Goal: Find specific page/section: Find specific page/section

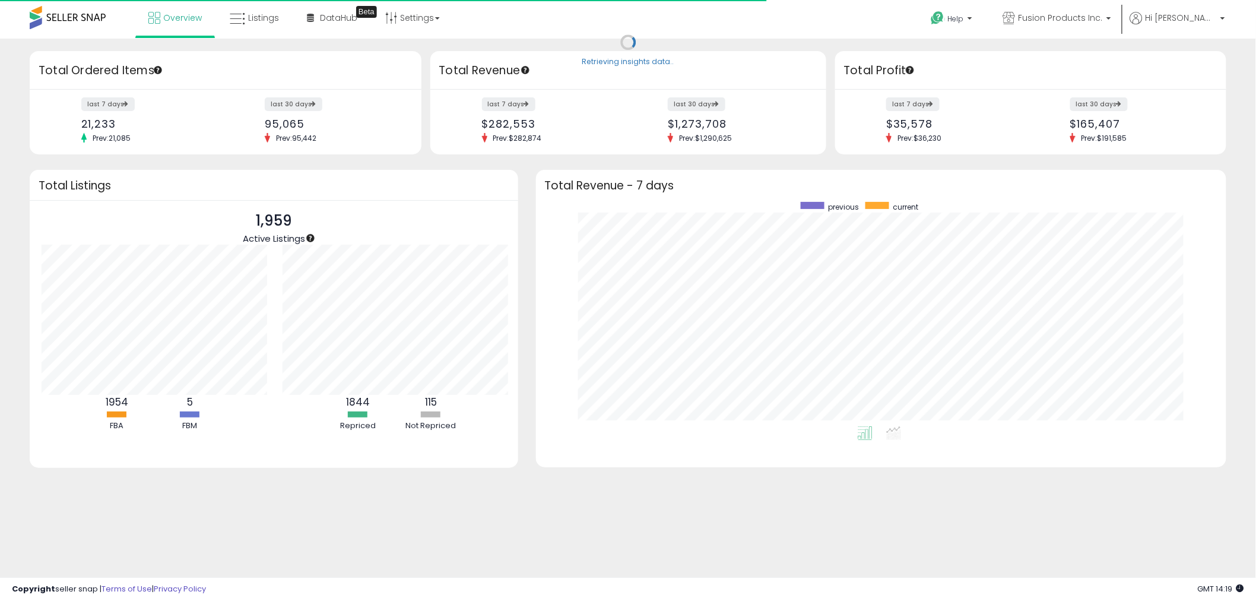
scroll to position [593300, 592856]
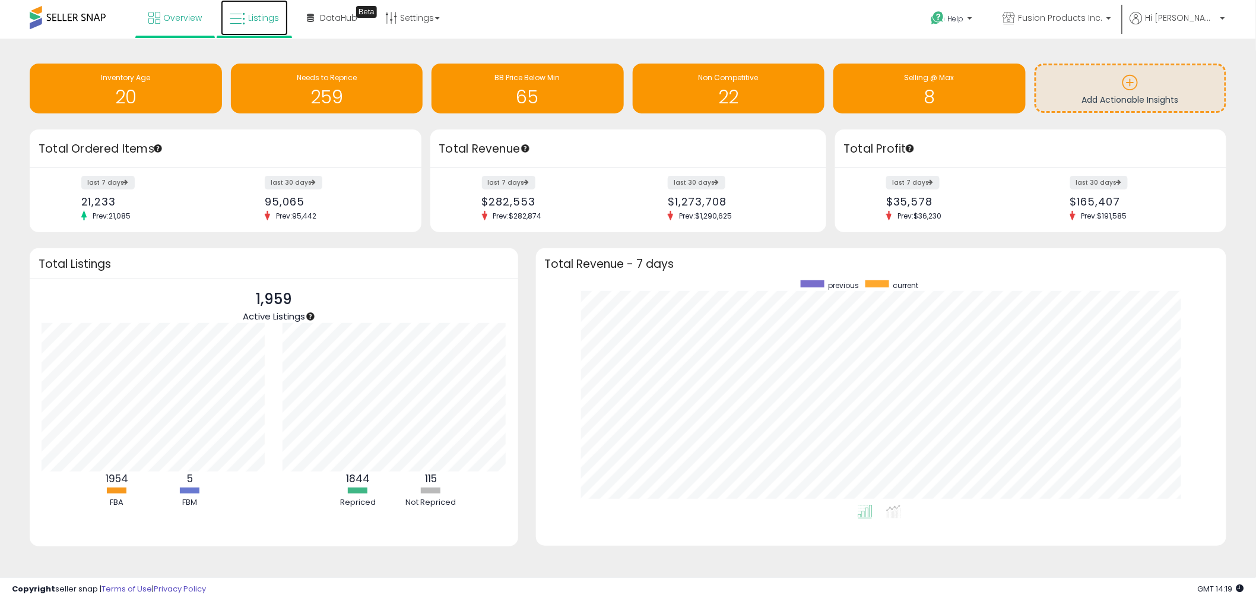
click at [262, 26] on link "Listings" at bounding box center [254, 18] width 67 height 36
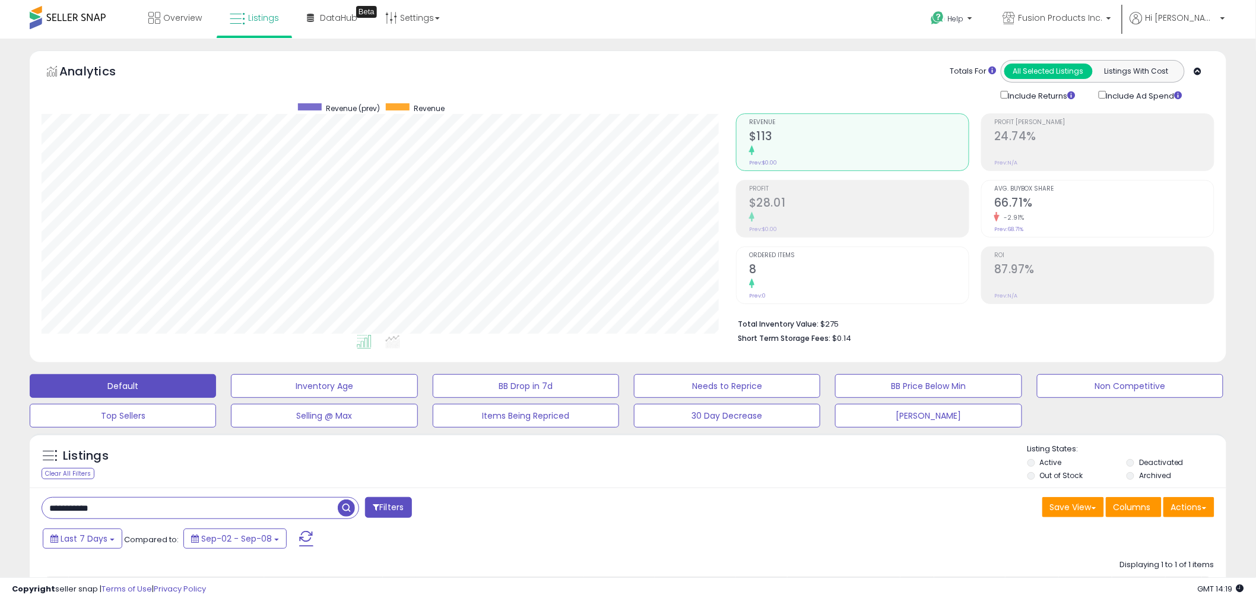
paste input "text"
drag, startPoint x: 113, startPoint y: 507, endPoint x: 6, endPoint y: 511, distance: 107.5
click at [6, 511] on div "**********" at bounding box center [628, 421] width 1244 height 742
drag, startPoint x: 946, startPoint y: 424, endPoint x: 917, endPoint y: 429, distance: 29.5
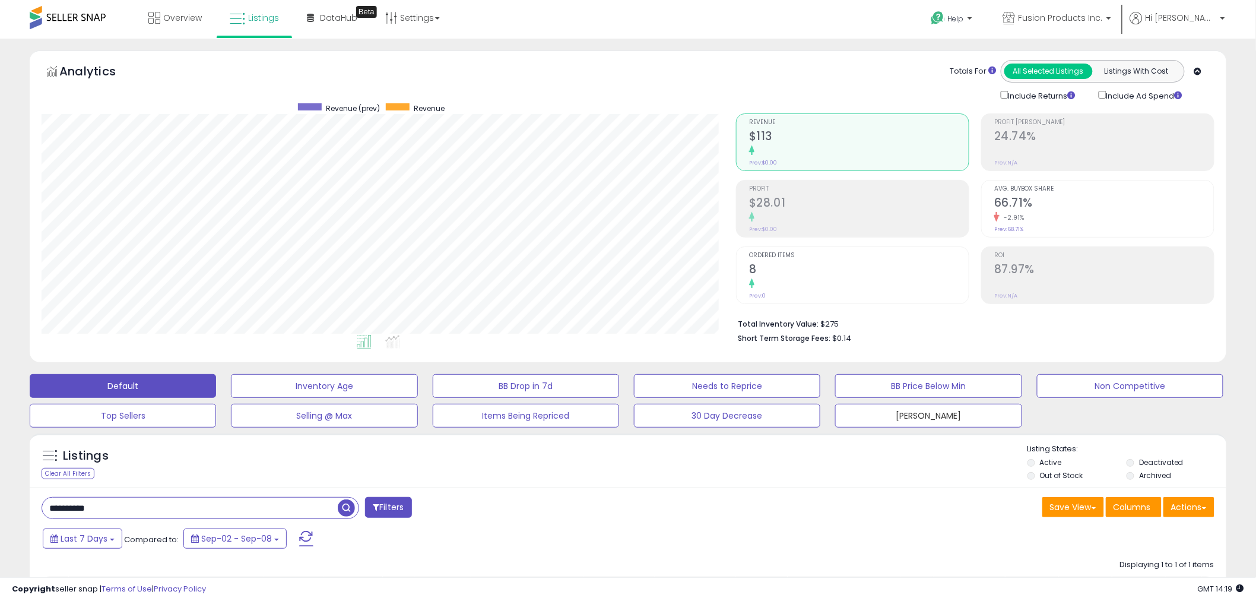
click at [947, 424] on button "[PERSON_NAME]" at bounding box center [928, 416] width 186 height 24
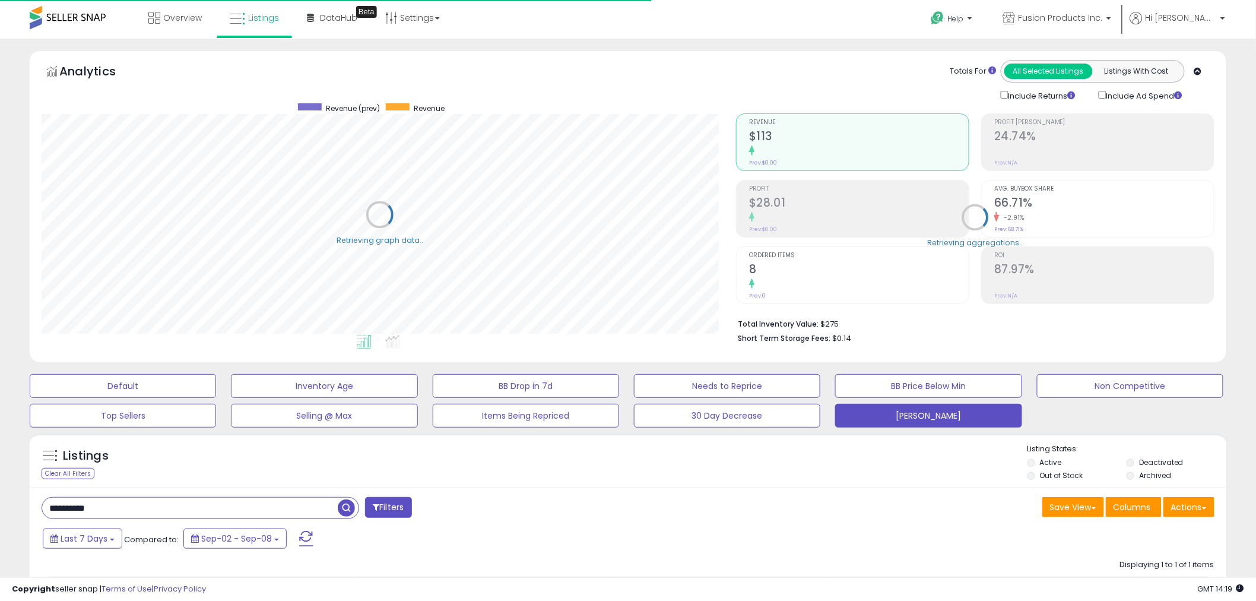
click at [348, 513] on span "button" at bounding box center [346, 507] width 17 height 17
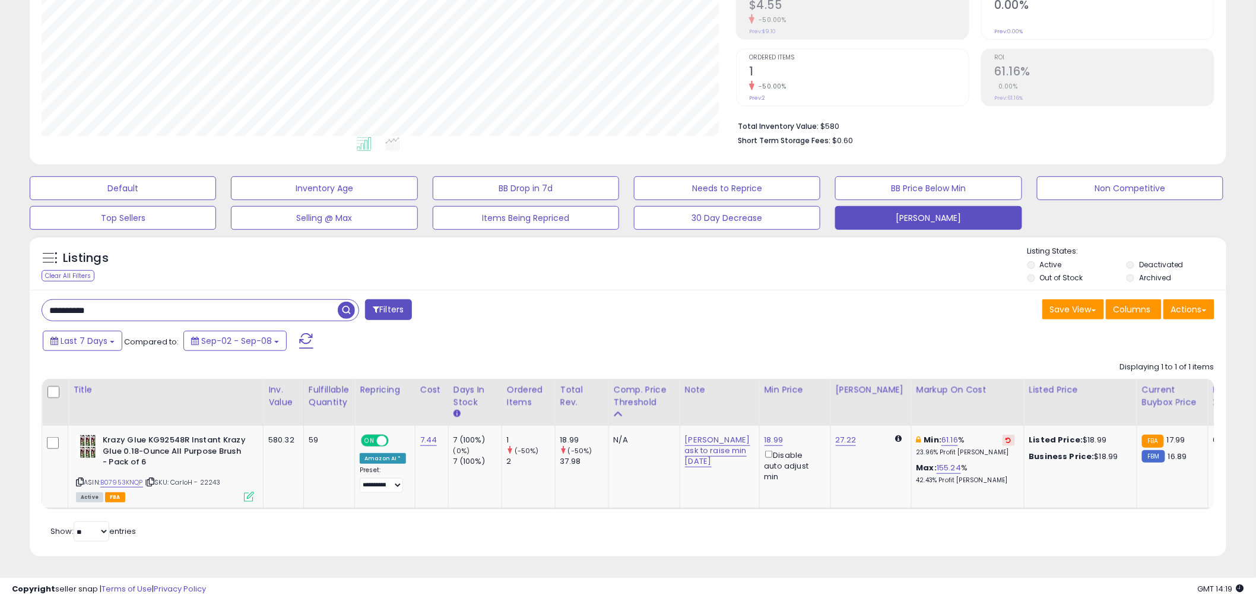
paste input "text"
drag, startPoint x: 110, startPoint y: 294, endPoint x: 21, endPoint y: 301, distance: 88.7
click at [21, 301] on div "Listings Clear All Filters" at bounding box center [628, 401] width 1214 height 342
type input "**********"
click at [354, 302] on span "button" at bounding box center [346, 310] width 17 height 17
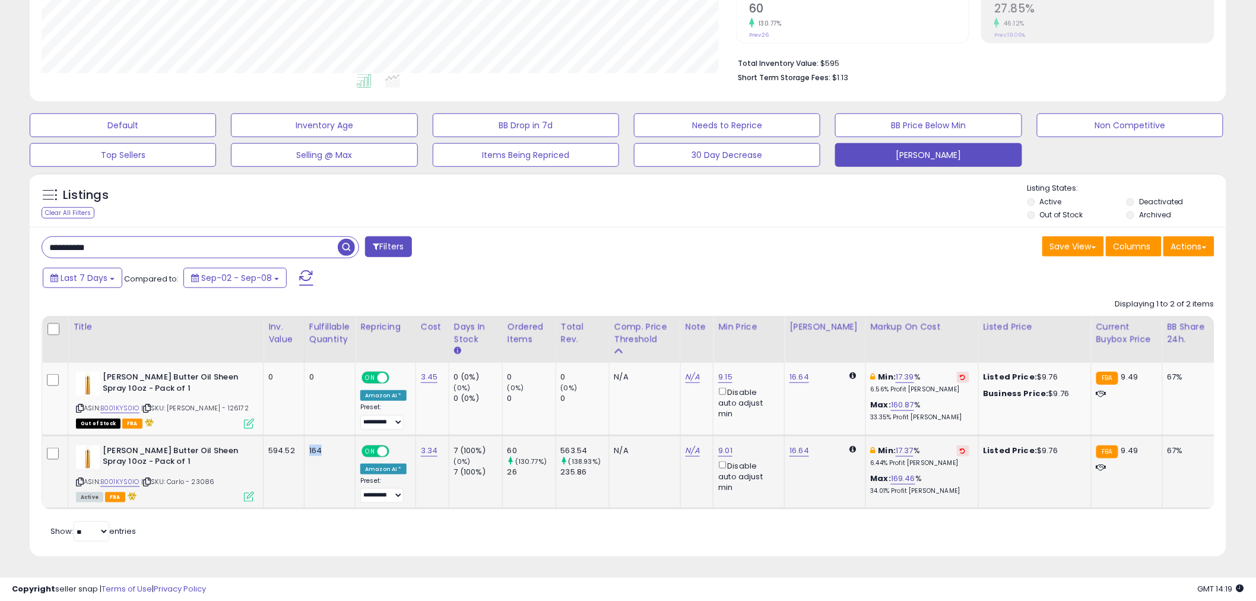
drag, startPoint x: 310, startPoint y: 443, endPoint x: 345, endPoint y: 442, distance: 35.6
click at [345, 445] on div "164" at bounding box center [327, 450] width 37 height 11
click at [641, 242] on div "Save View Save As New View Update Current View Columns Actions Import Export Vi…" at bounding box center [925, 247] width 595 height 23
